Goal: Navigation & Orientation: Find specific page/section

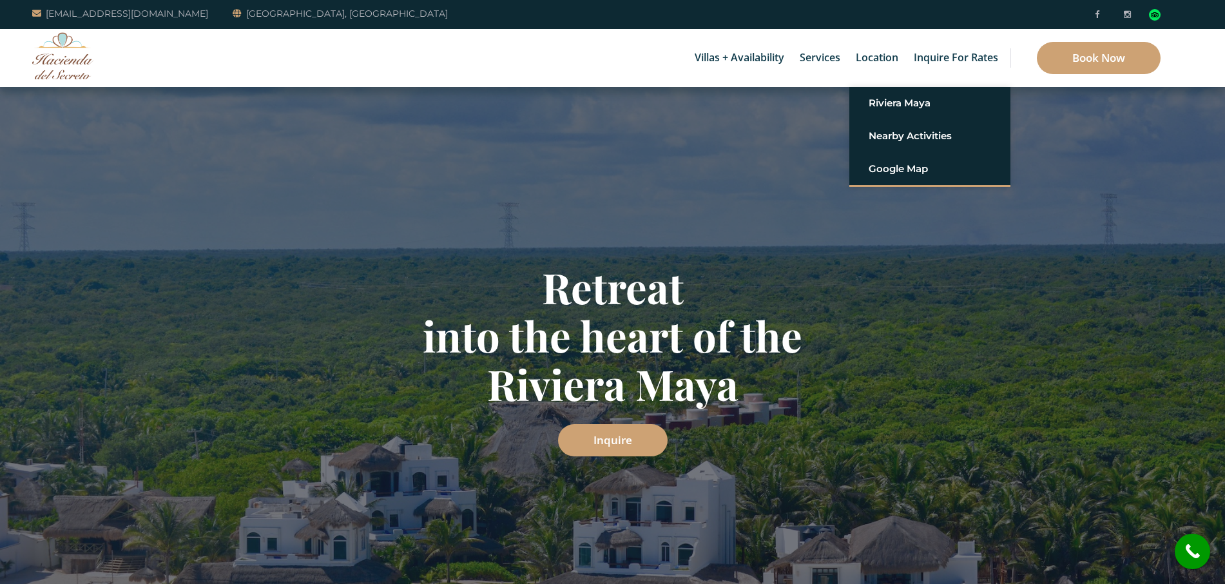
click at [880, 59] on link "Location" at bounding box center [876, 58] width 55 height 58
click at [887, 58] on link "Location" at bounding box center [876, 58] width 55 height 58
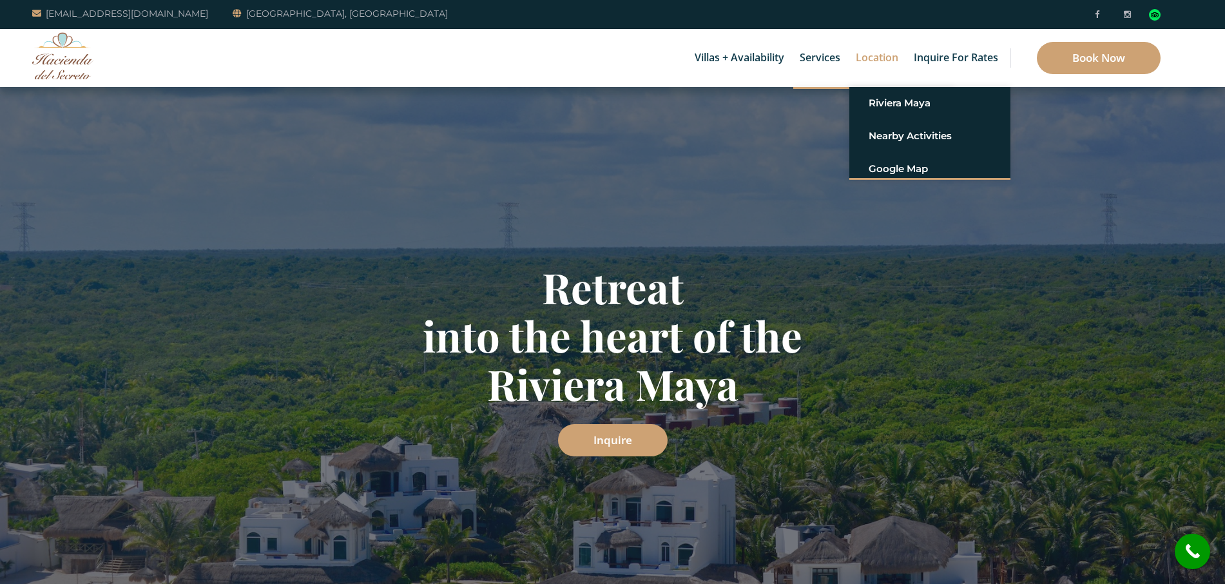
click at [887, 58] on link "Location" at bounding box center [876, 58] width 55 height 58
click at [886, 57] on link "Location" at bounding box center [876, 58] width 55 height 58
